Goal: Information Seeking & Learning: Find specific fact

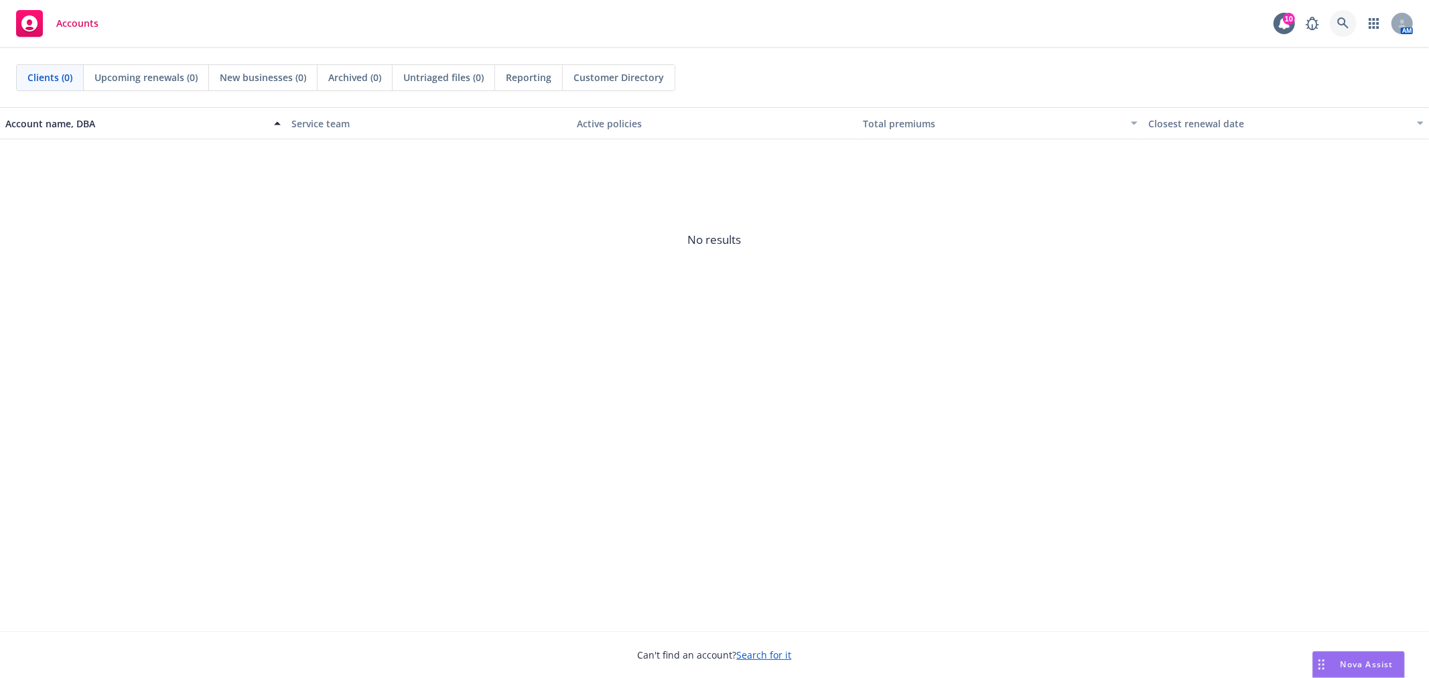
click at [1339, 21] on icon at bounding box center [1343, 23] width 12 height 12
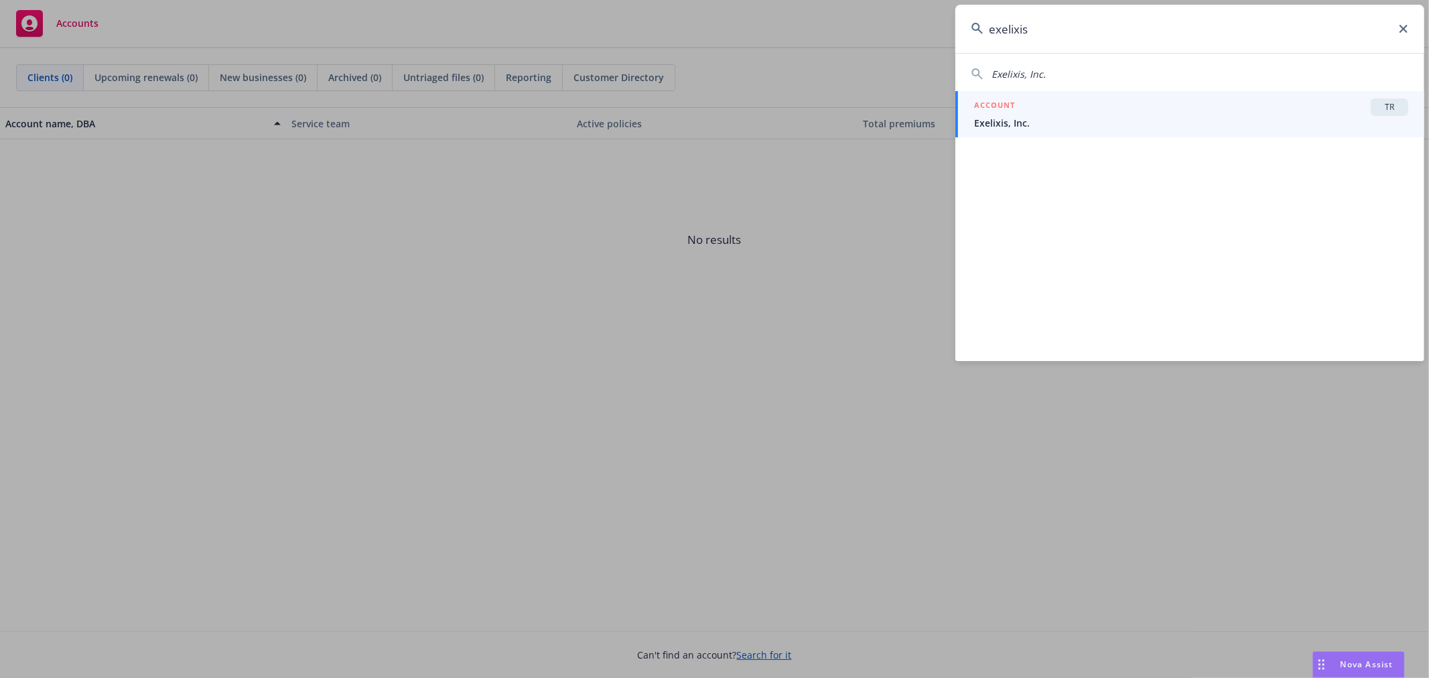
type input "exelixis"
click at [1042, 116] on span "Exelixis, Inc." at bounding box center [1191, 123] width 434 height 14
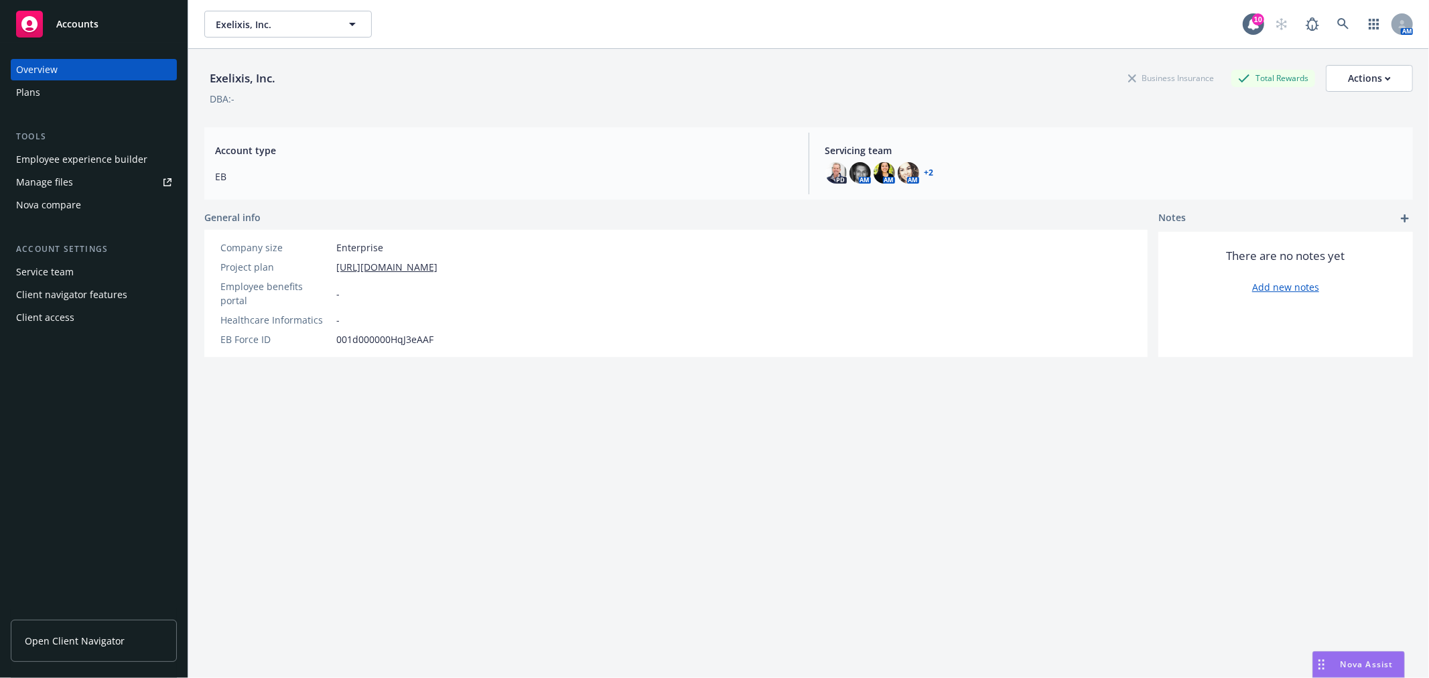
click at [102, 88] on div "Plans" at bounding box center [93, 92] width 155 height 21
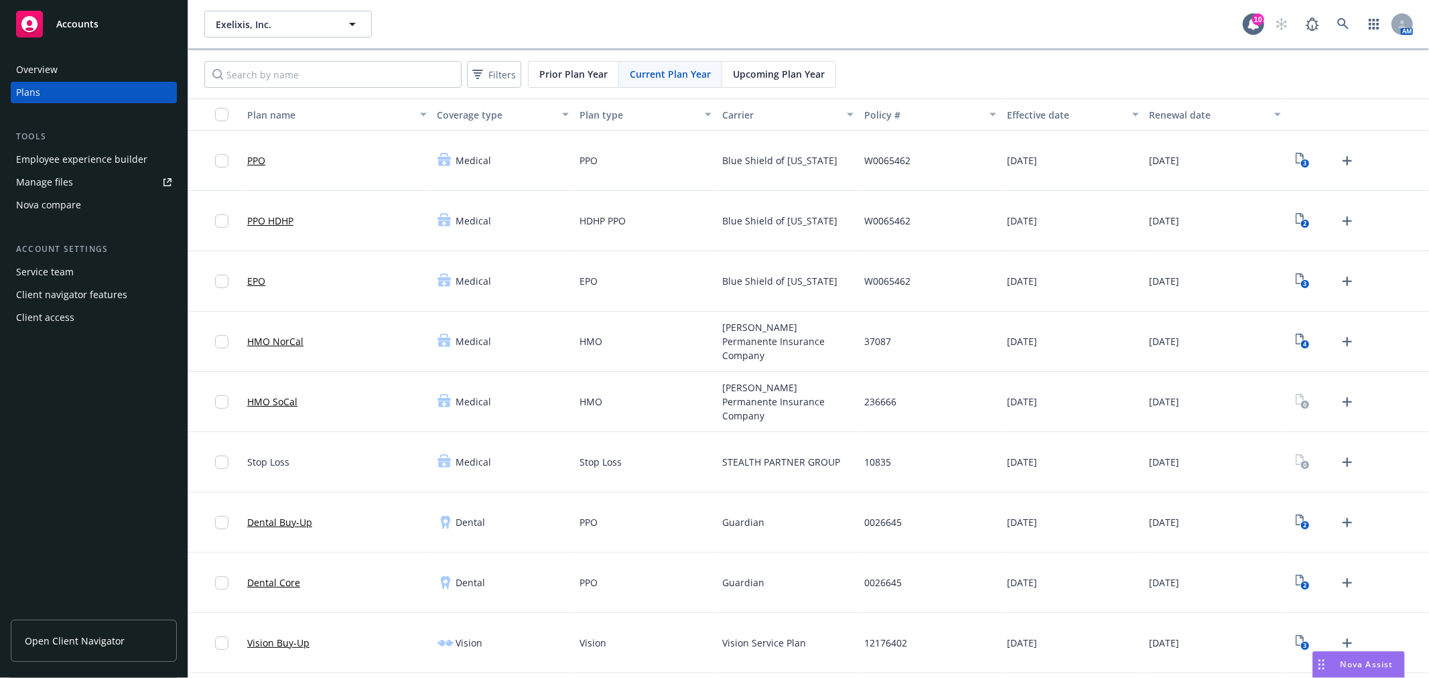
click at [744, 109] on div "Carrier" at bounding box center [780, 115] width 117 height 14
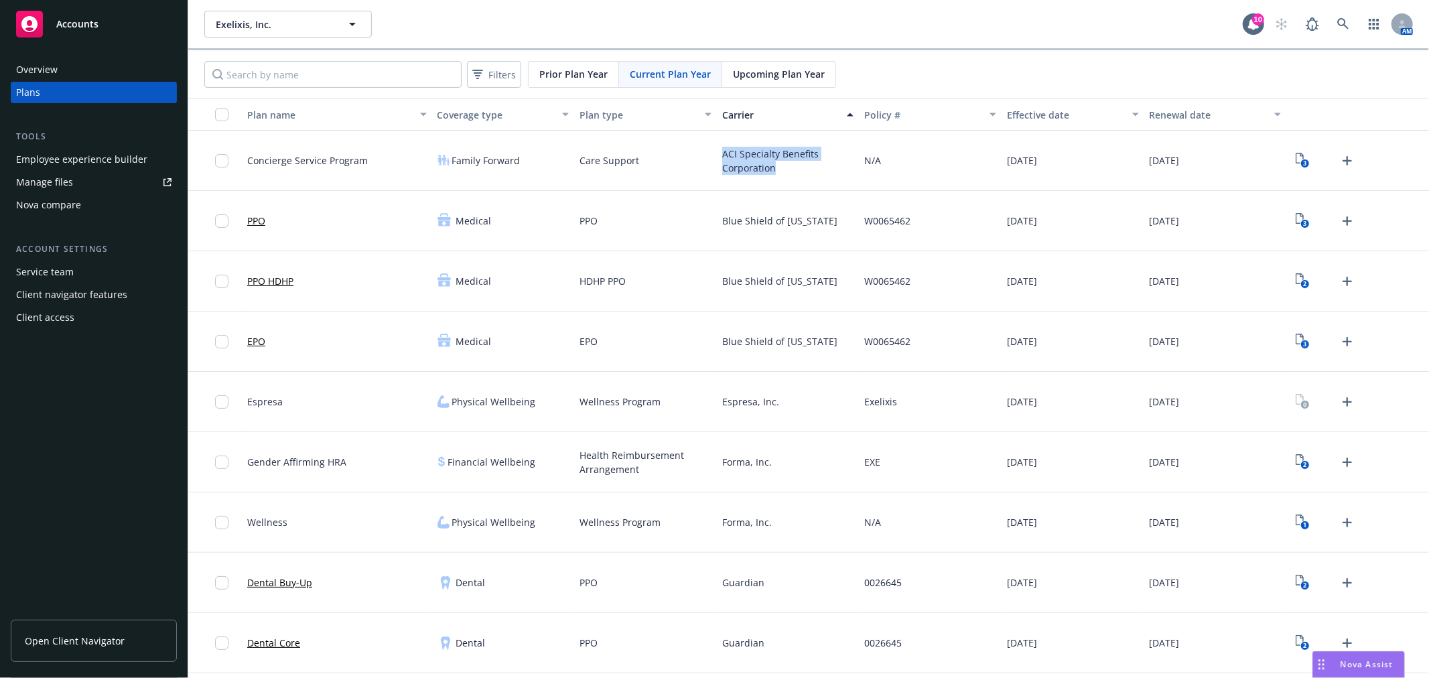
drag, startPoint x: 715, startPoint y: 151, endPoint x: 785, endPoint y: 165, distance: 71.0
click at [785, 165] on div "ACI Specialty Benefits Corporation" at bounding box center [788, 161] width 143 height 60
copy span "ACI Specialty Benefits Corporation"
